Goal: Task Accomplishment & Management: Manage account settings

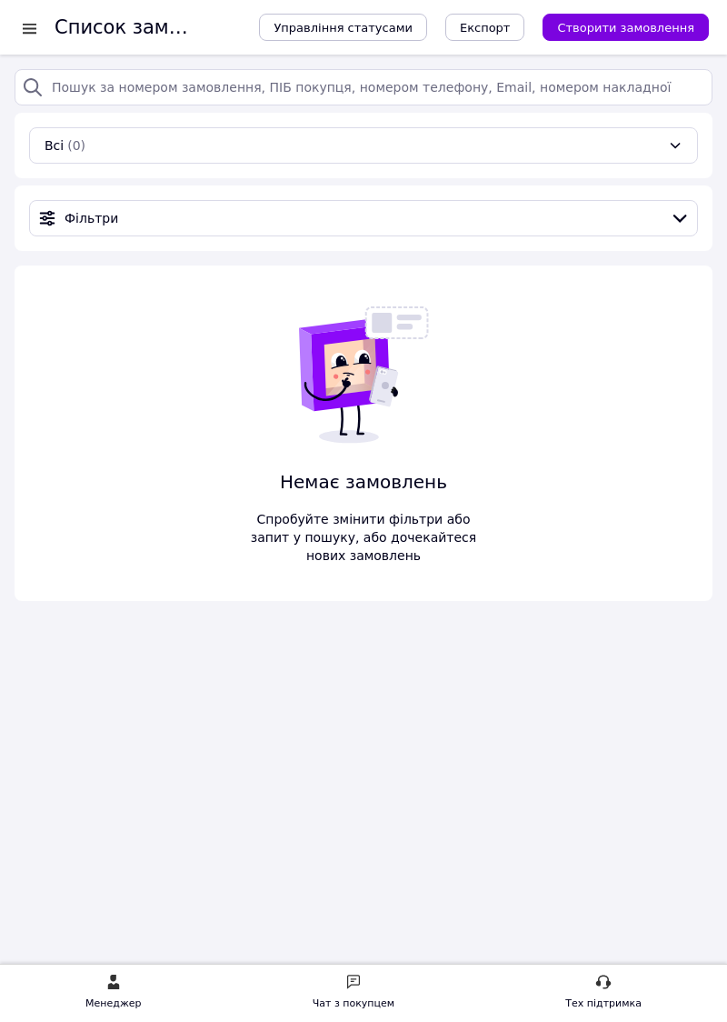
click at [29, 22] on div at bounding box center [29, 28] width 23 height 18
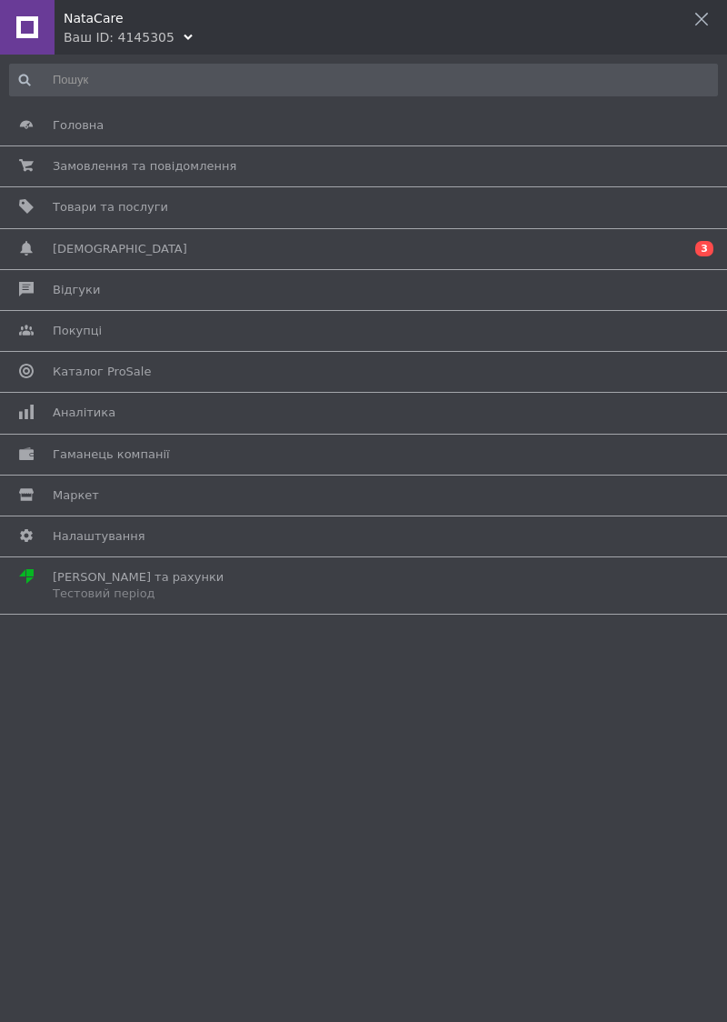
click at [309, 575] on span "Тарифи та рахунки Тестовий період" at bounding box center [361, 585] width 616 height 33
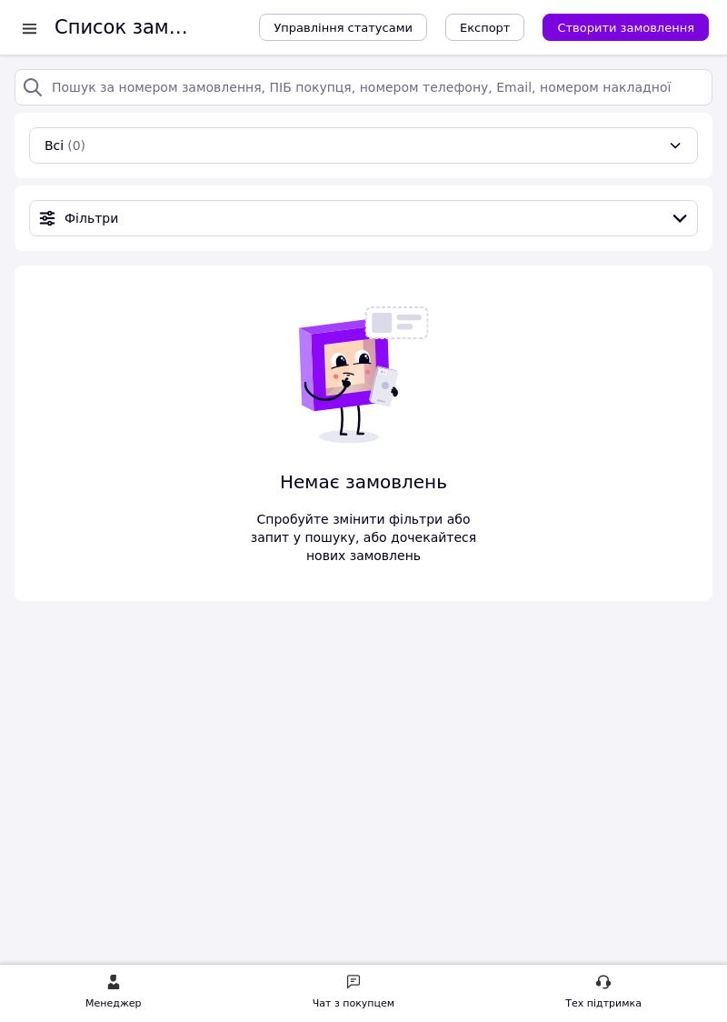
click at [392, 23] on span "Управління статусами" at bounding box center [343, 28] width 139 height 14
